Goal: Information Seeking & Learning: Learn about a topic

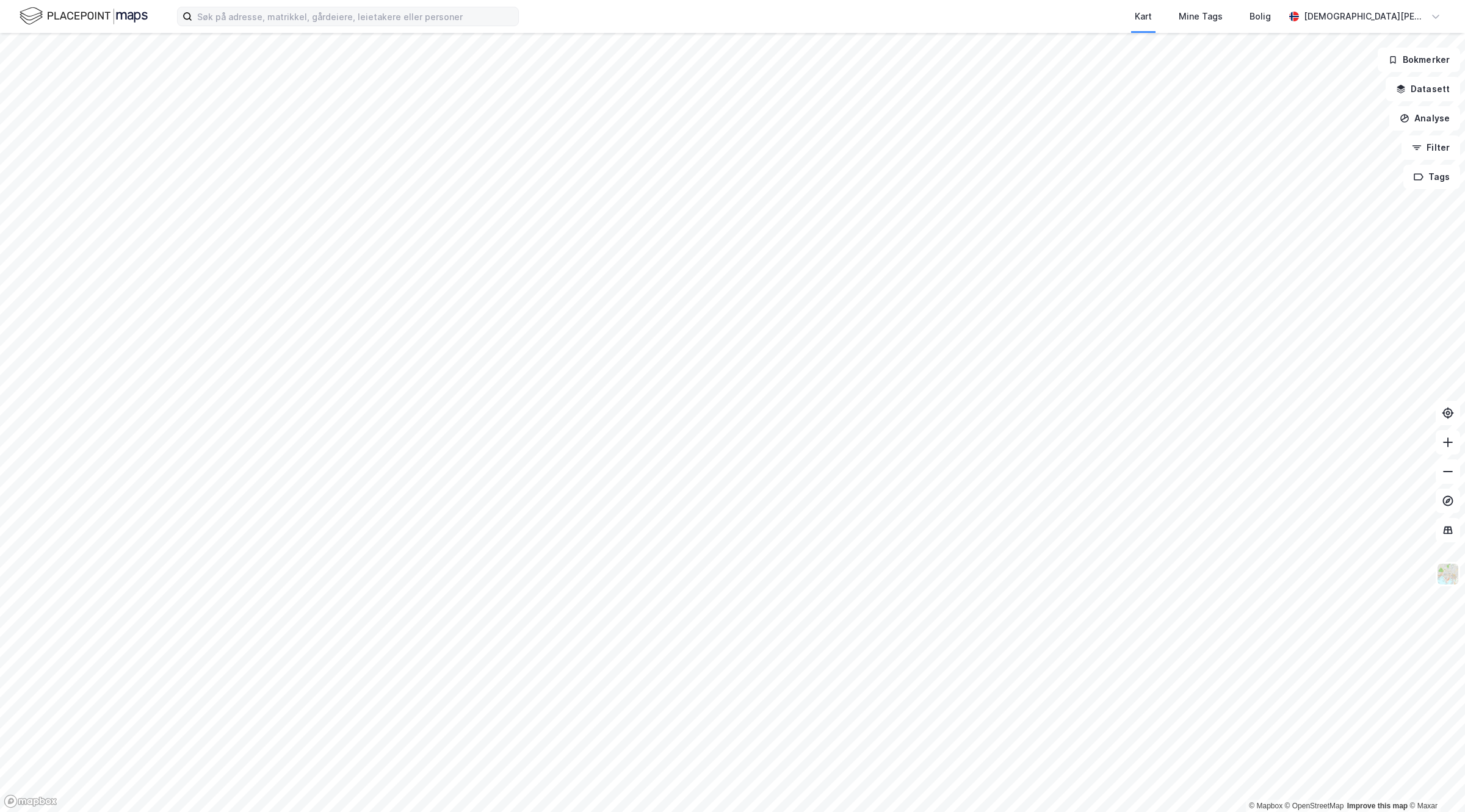
click at [401, 7] on label at bounding box center [348, 17] width 342 height 19
click at [401, 8] on input at bounding box center [356, 17] width 326 height 18
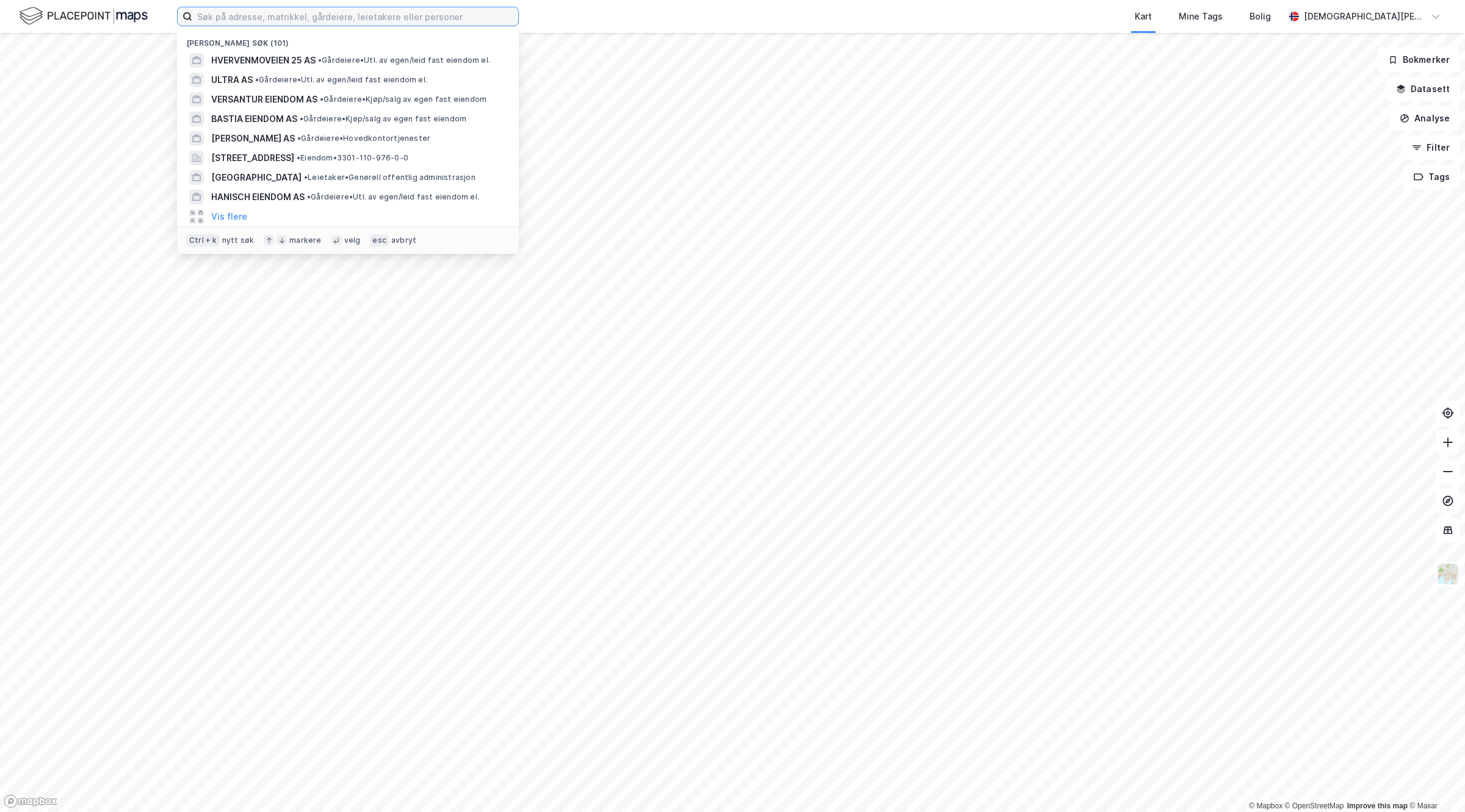
paste input "[STREET_ADDRESS]"
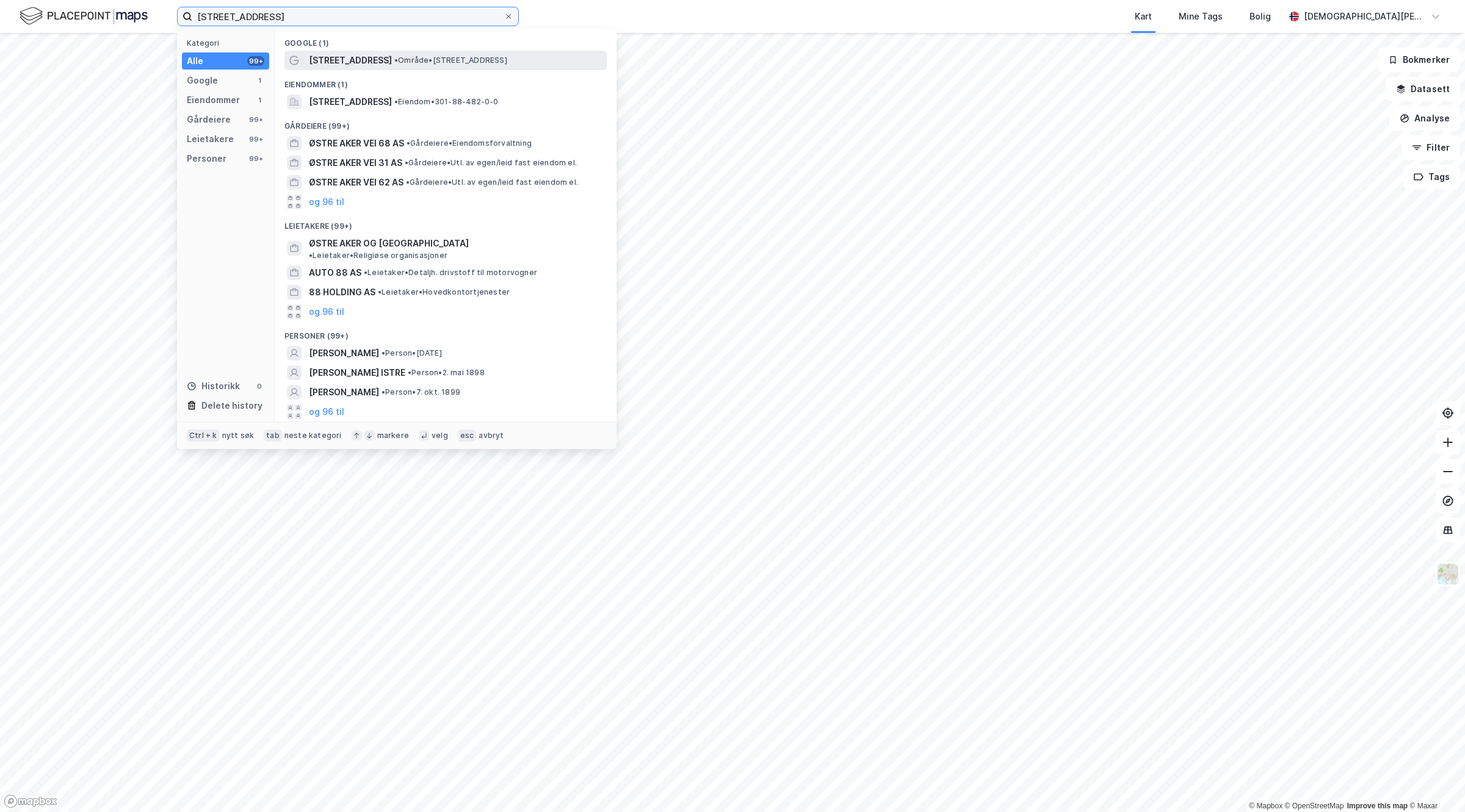
type input "[STREET_ADDRESS]"
click at [394, 60] on span "• Område • [STREET_ADDRESS]" at bounding box center [451, 60] width 113 height 10
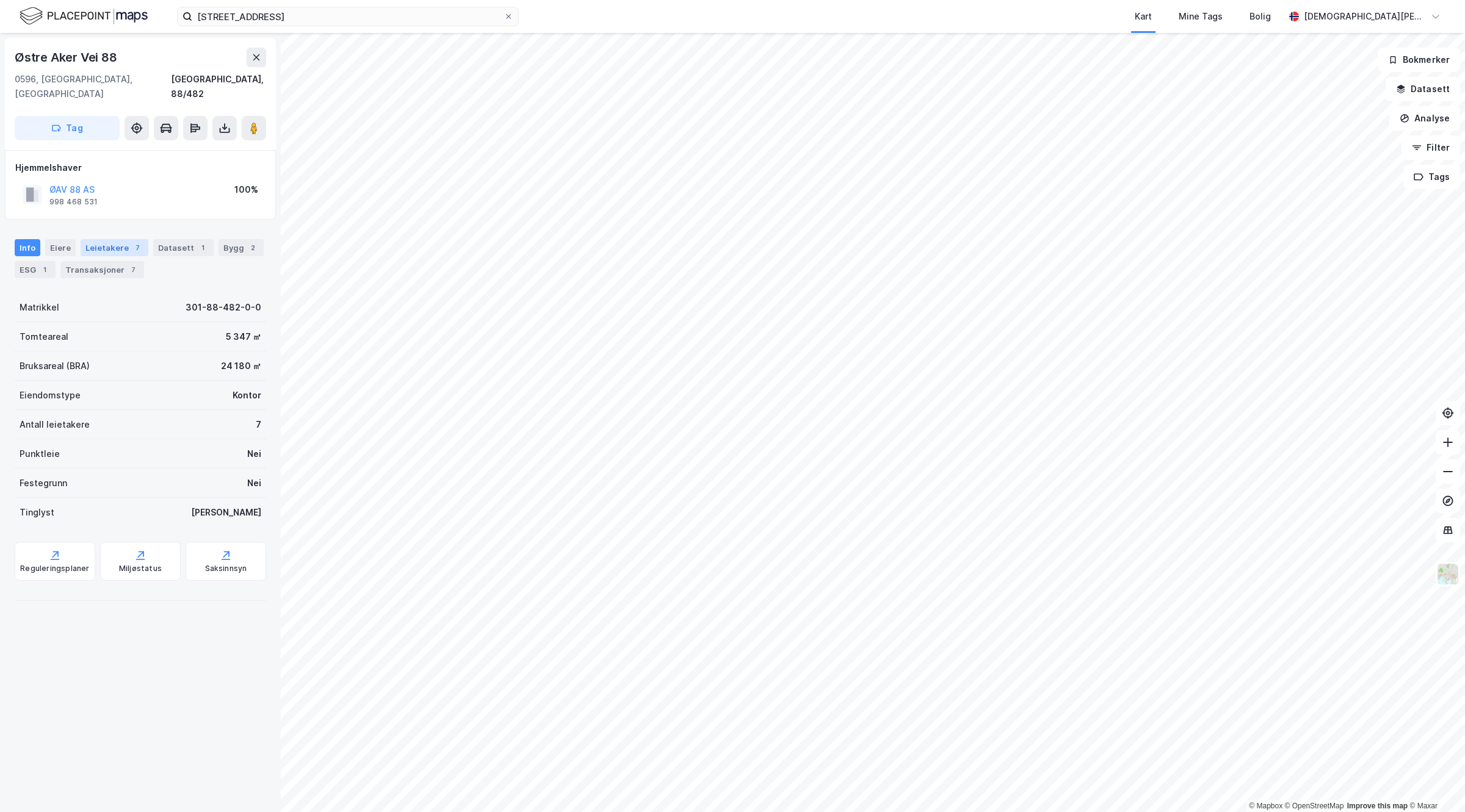
click at [111, 239] on div "Leietakere 7" at bounding box center [115, 248] width 68 height 17
